Goal: Information Seeking & Learning: Learn about a topic

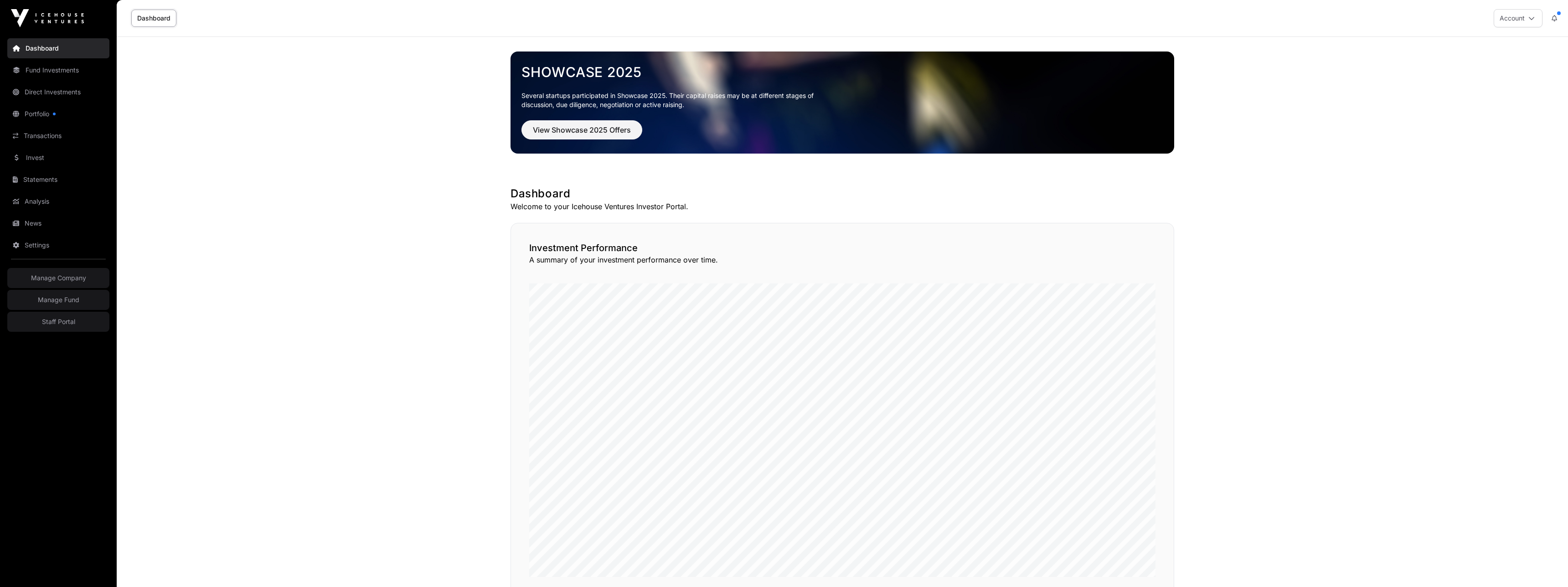
click at [40, 155] on link "Invest" at bounding box center [58, 157] width 102 height 20
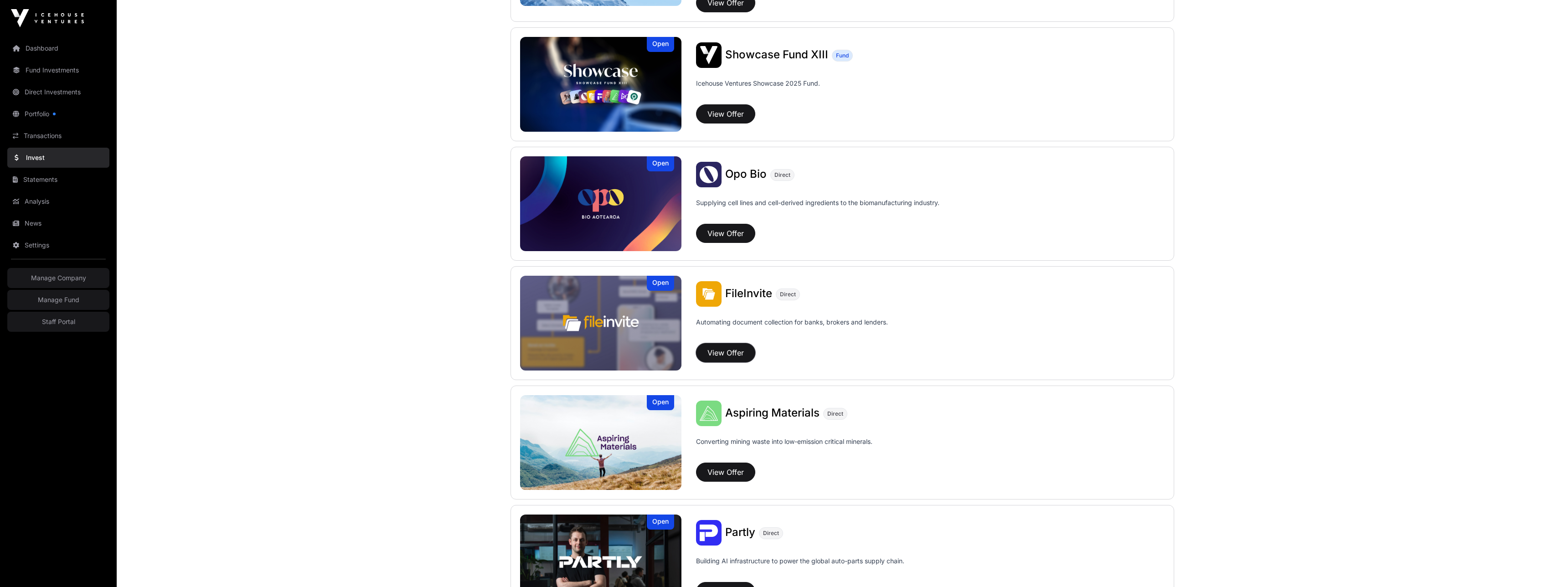
click at [721, 355] on button "View Offer" at bounding box center [725, 352] width 59 height 19
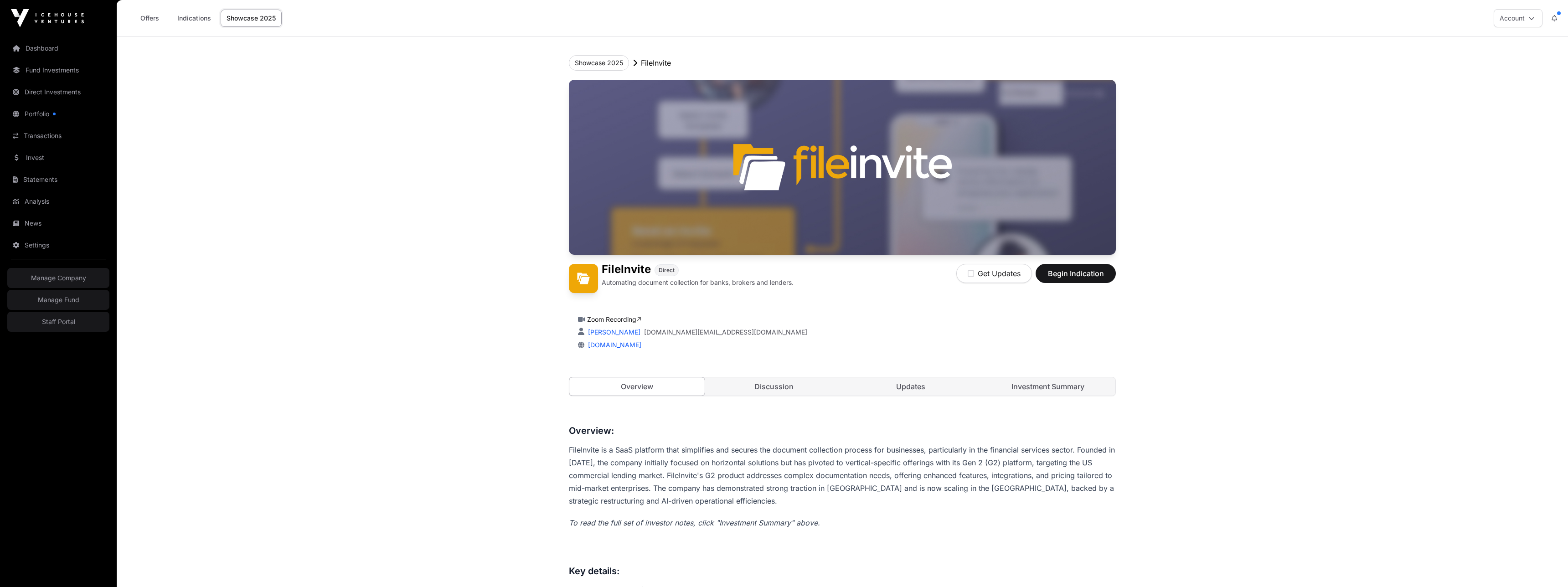
click at [779, 378] on link "Discussion" at bounding box center [774, 387] width 135 height 18
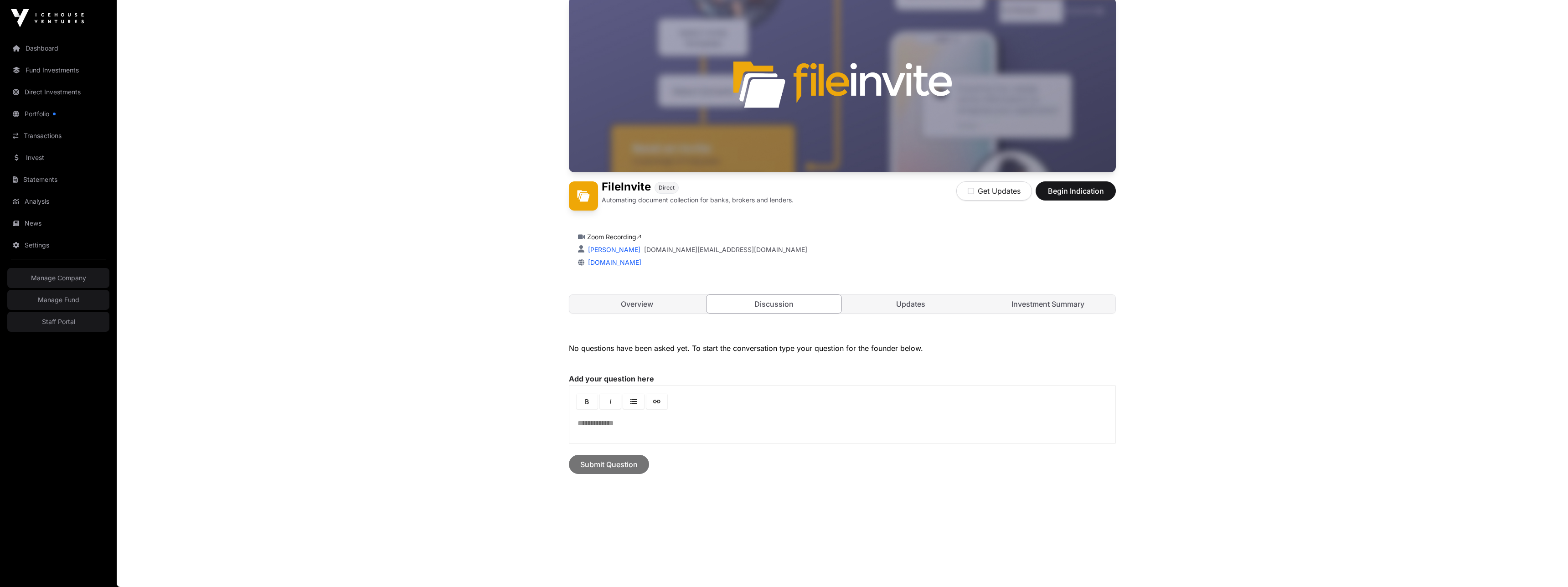
click at [910, 299] on link "Updates" at bounding box center [911, 304] width 135 height 18
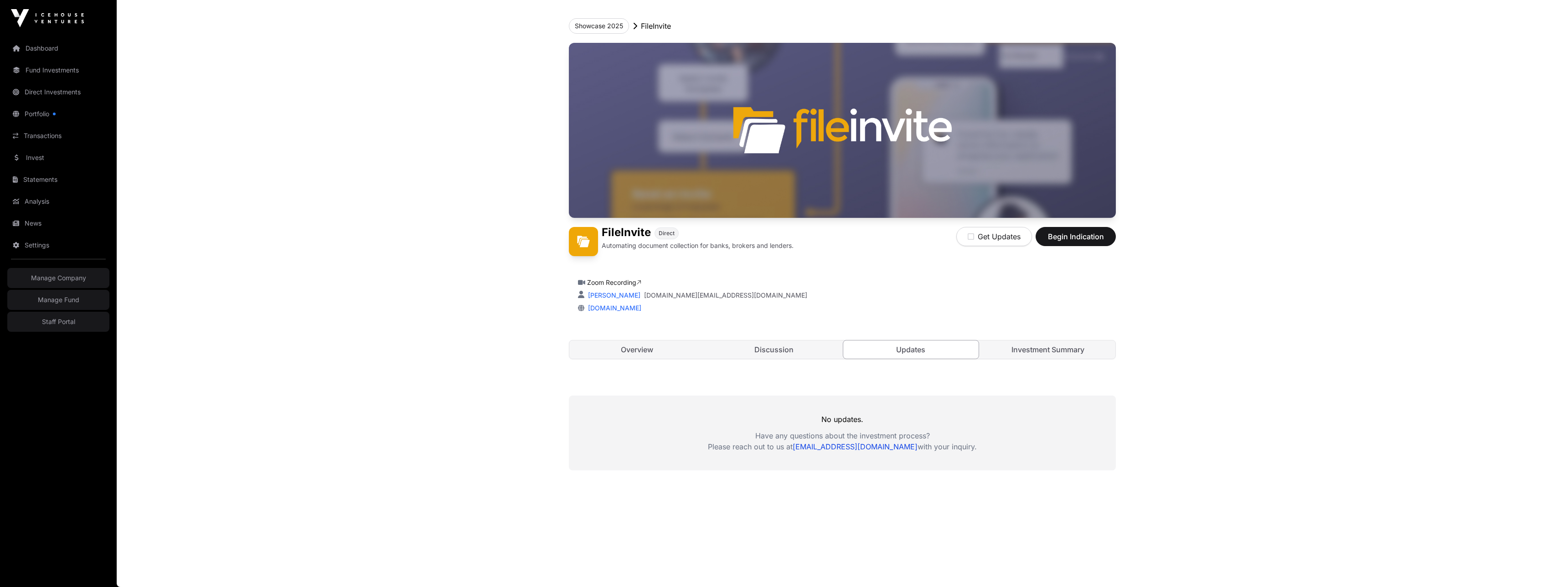
click at [1028, 346] on link "Investment Summary" at bounding box center [1048, 349] width 135 height 18
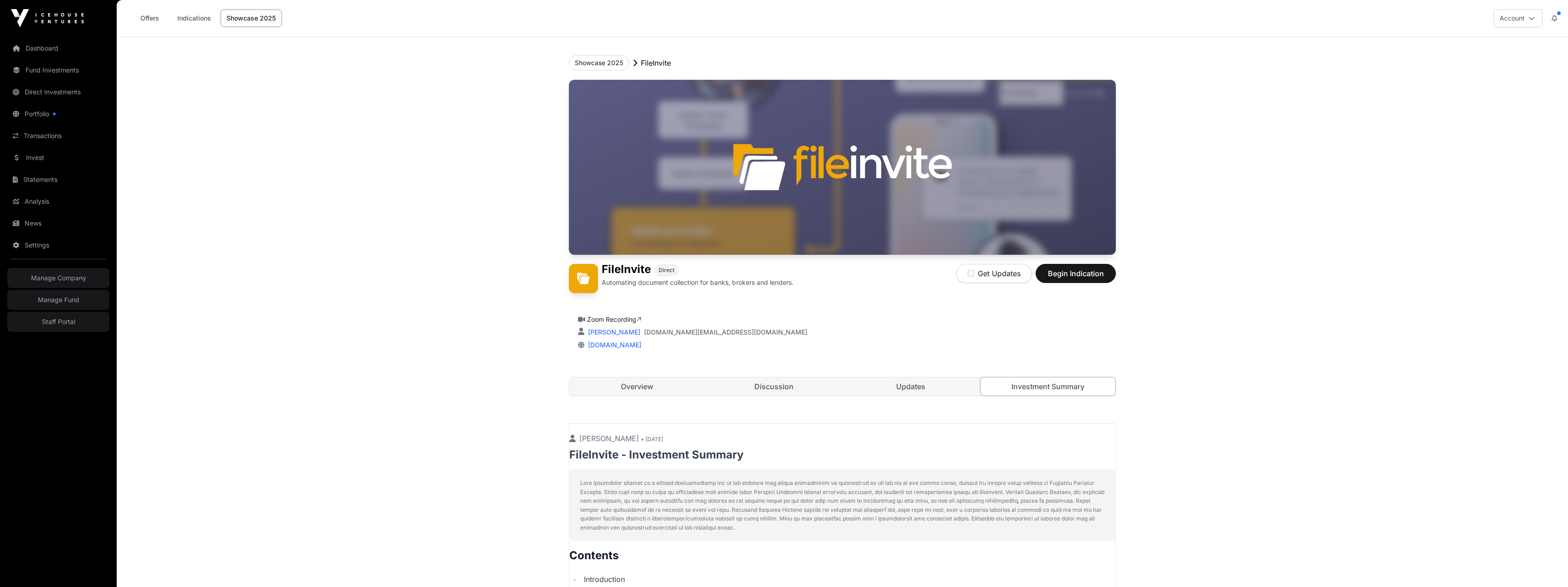
click at [638, 398] on div "FileInvite Direct Automating document collection for banks, brokers and lenders…" at bounding box center [842, 247] width 547 height 334
click at [646, 383] on link "Overview" at bounding box center [637, 387] width 135 height 18
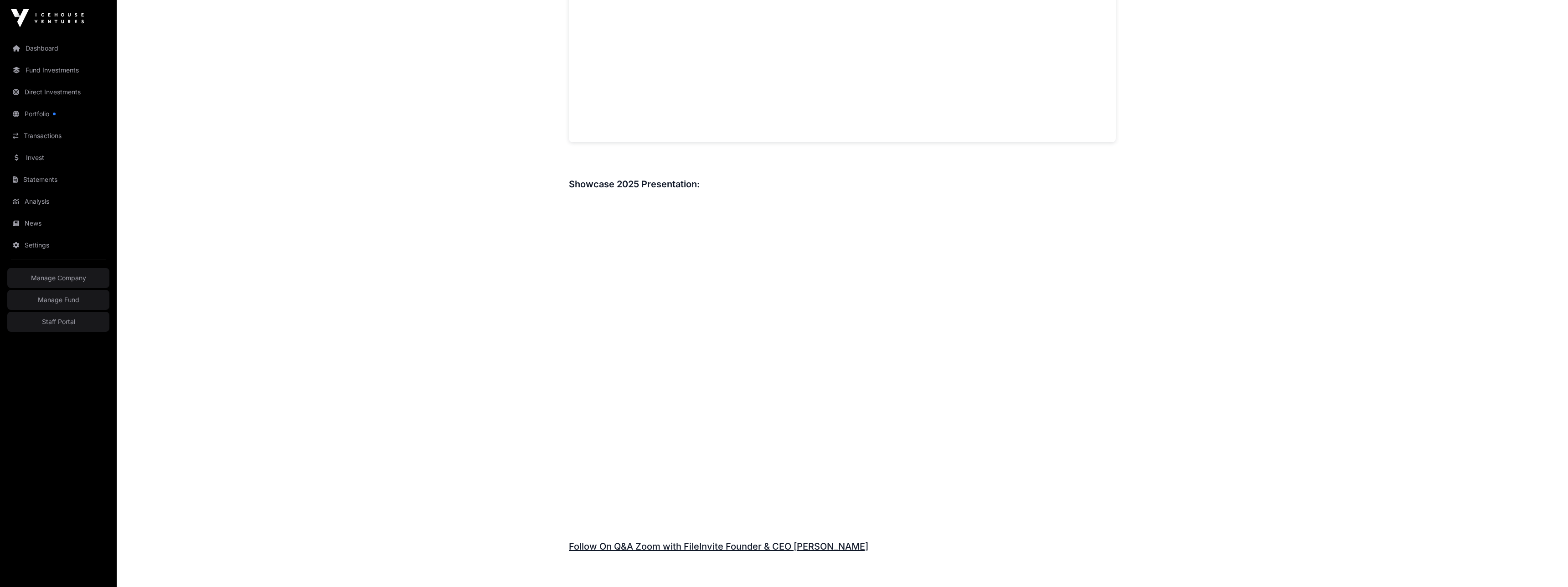
scroll to position [867, 0]
click at [676, 547] on link "Follow On Q&A Zoom with FileInvite Founder & CEO [PERSON_NAME]" at bounding box center [719, 544] width 299 height 11
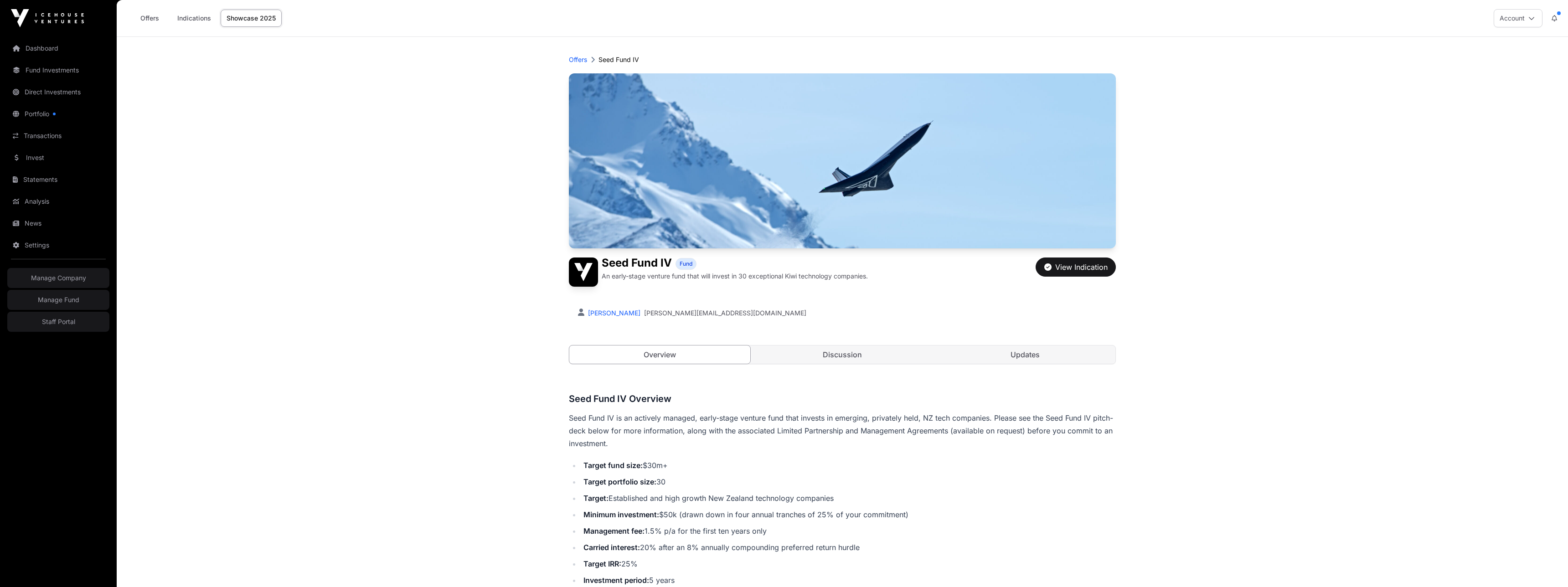
click at [31, 153] on link "Invest" at bounding box center [58, 157] width 102 height 20
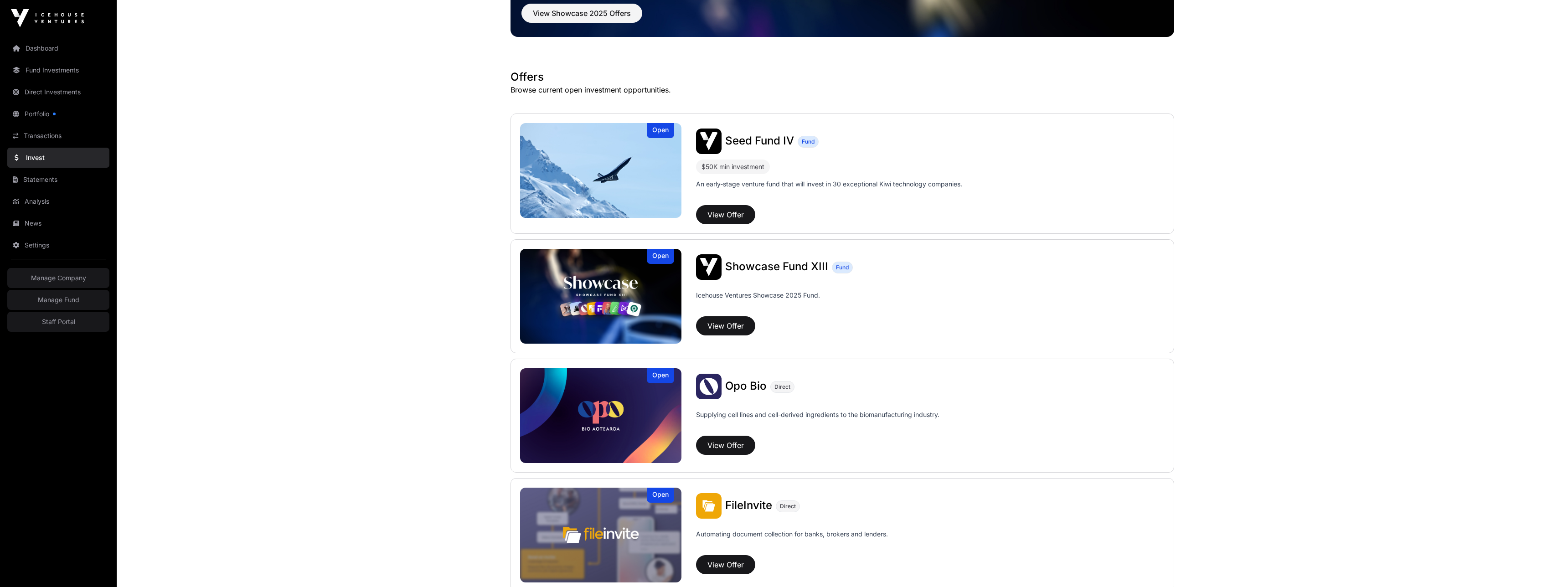
scroll to position [116, 0]
click at [728, 563] on button "View Offer" at bounding box center [725, 565] width 59 height 19
